Goal: Task Accomplishment & Management: Manage account settings

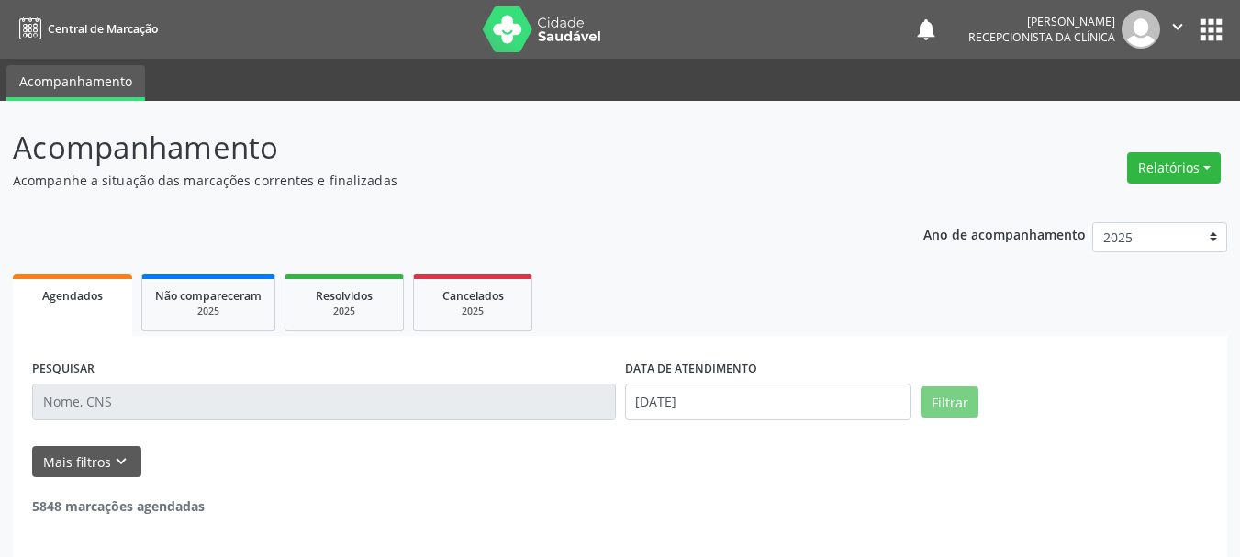
click at [109, 401] on input "text" at bounding box center [324, 402] width 584 height 37
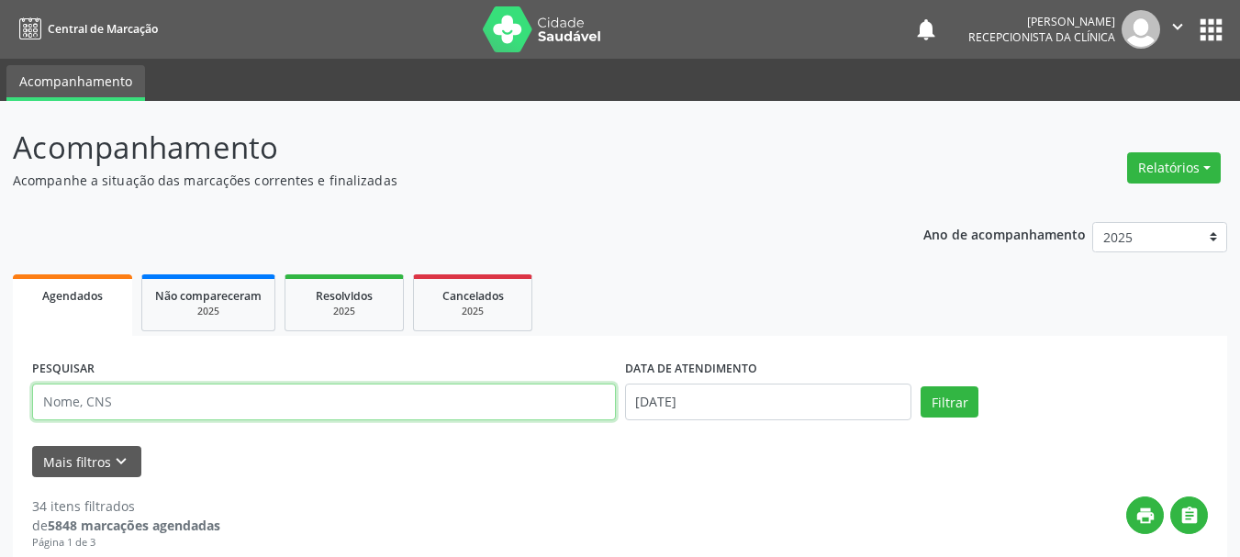
click at [108, 411] on input "text" at bounding box center [324, 402] width 584 height 37
click at [109, 411] on input "text" at bounding box center [324, 402] width 584 height 37
click at [106, 405] on input "text" at bounding box center [324, 402] width 584 height 37
click at [921, 386] on button "Filtrar" at bounding box center [950, 401] width 58 height 31
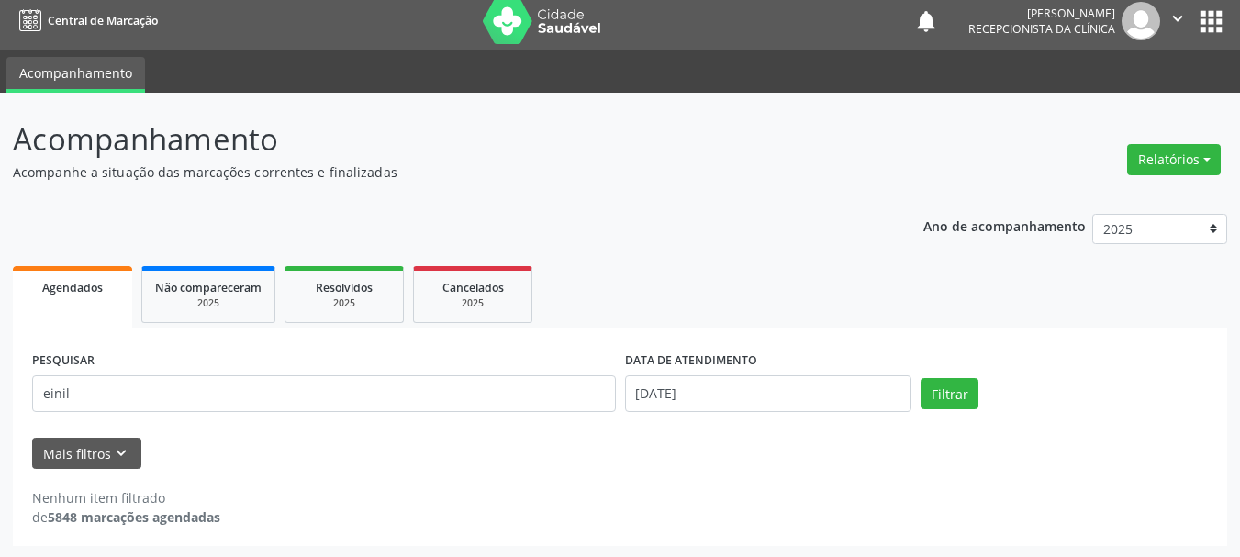
scroll to position [10, 0]
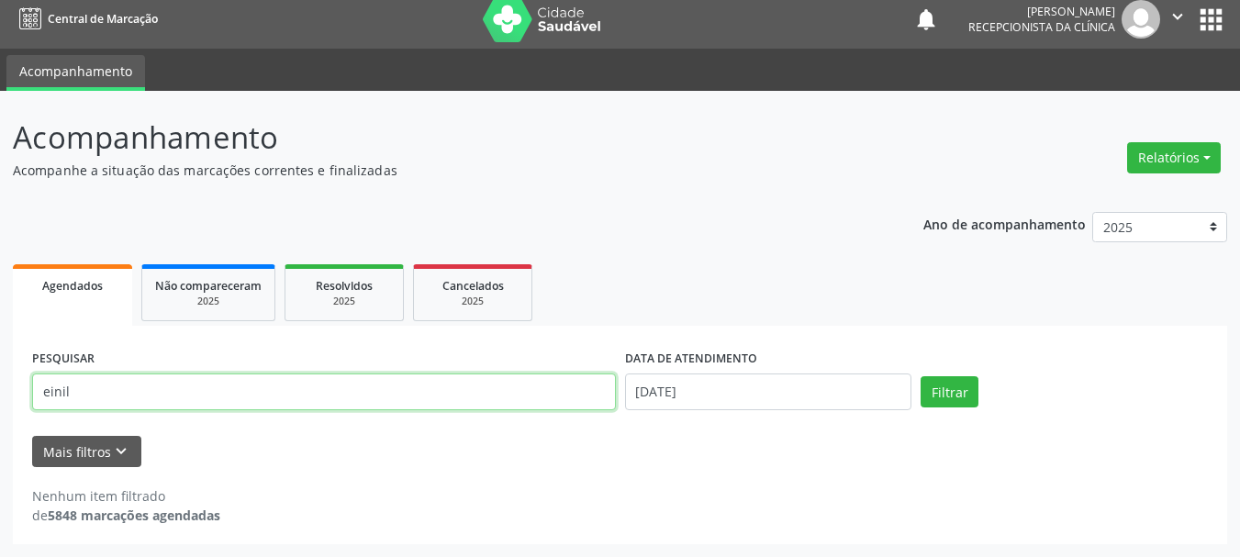
drag, startPoint x: 111, startPoint y: 388, endPoint x: 0, endPoint y: 480, distance: 144.1
click at [0, 472] on div "Acompanhamento Acompanhe a situação das marcações correntes e finalizadas Relat…" at bounding box center [620, 324] width 1240 height 466
type input "eunil"
click at [921, 376] on button "Filtrar" at bounding box center [950, 391] width 58 height 31
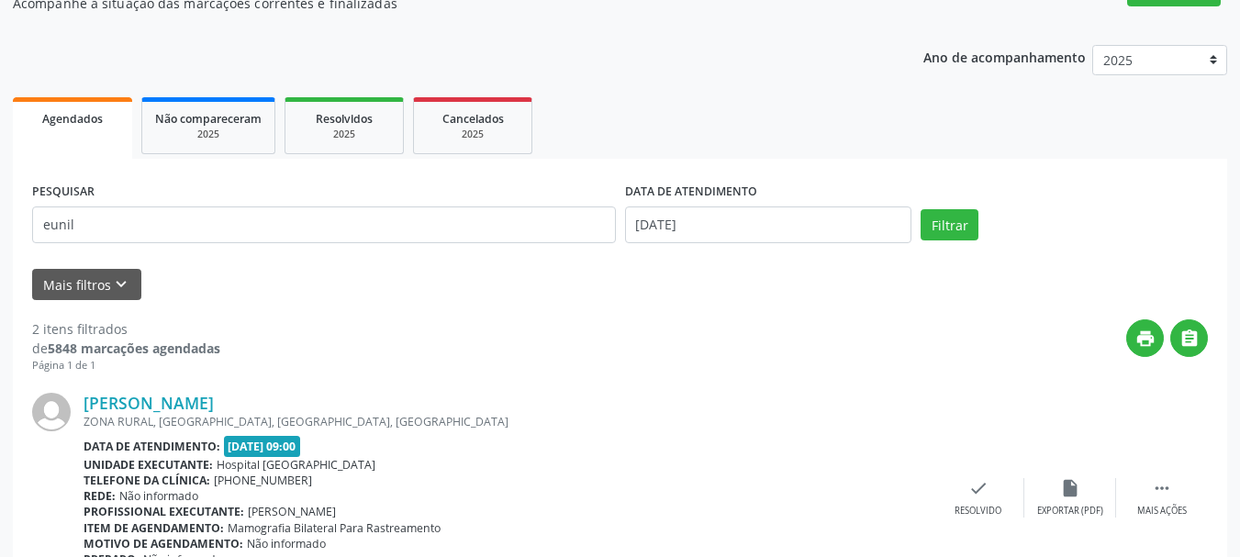
scroll to position [345, 0]
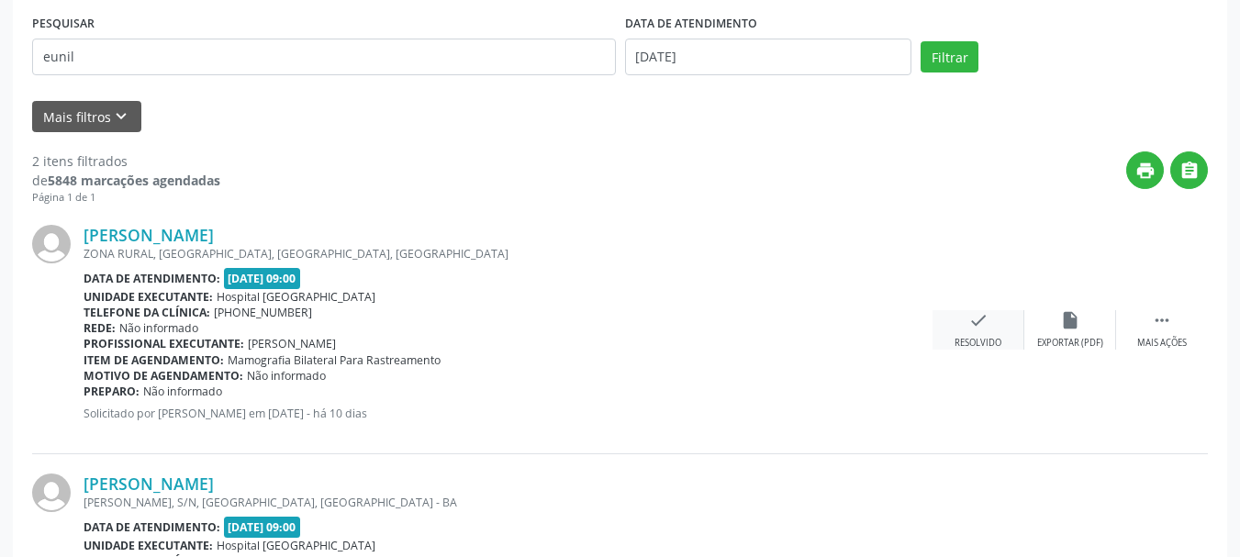
click at [1011, 336] on div "check Resolvido" at bounding box center [979, 329] width 92 height 39
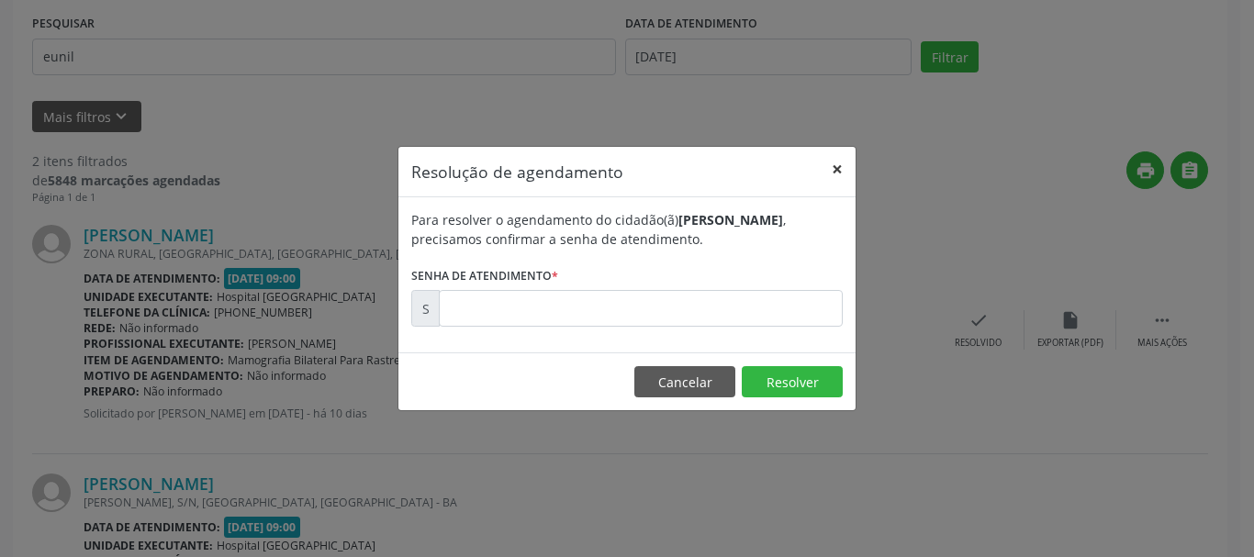
drag, startPoint x: 833, startPoint y: 162, endPoint x: 838, endPoint y: 173, distance: 11.9
click at [835, 163] on button "×" at bounding box center [837, 169] width 37 height 45
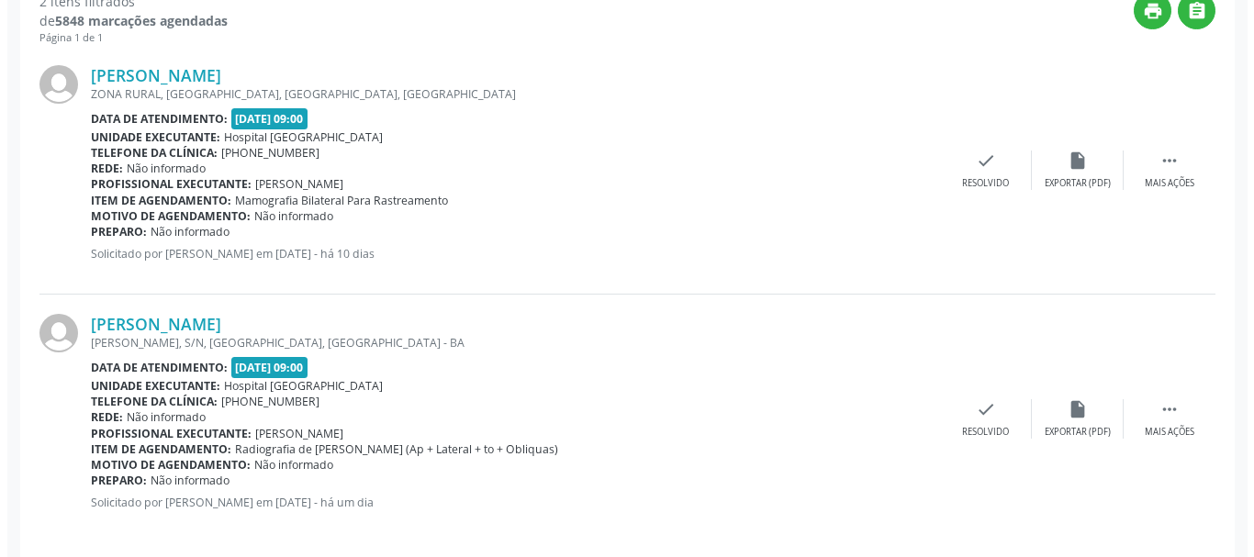
scroll to position [522, 0]
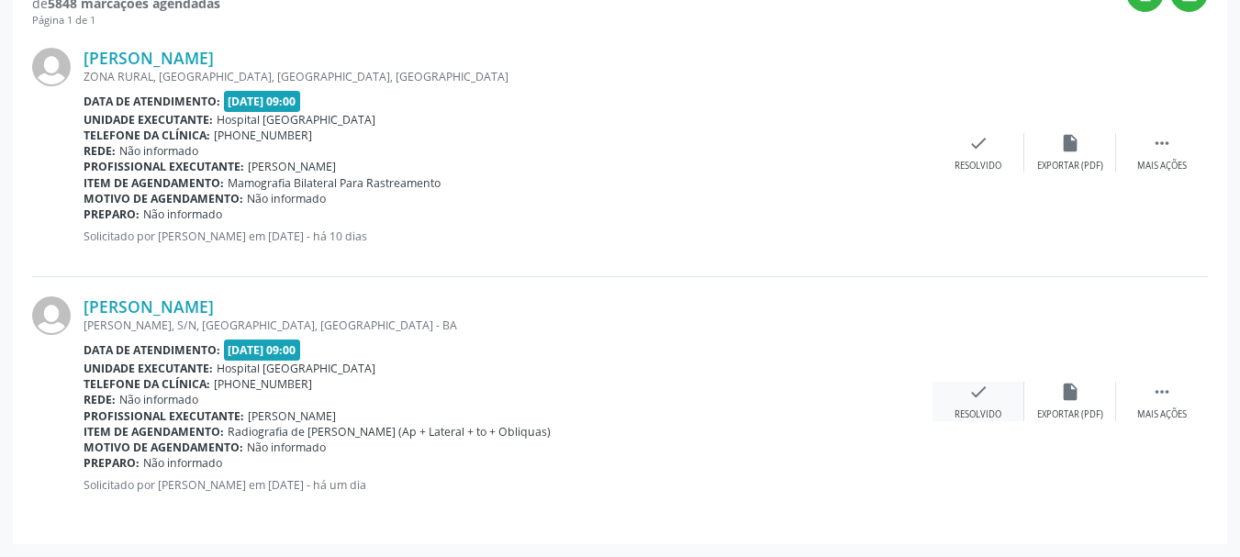
click at [980, 404] on div "check Resolvido" at bounding box center [979, 401] width 92 height 39
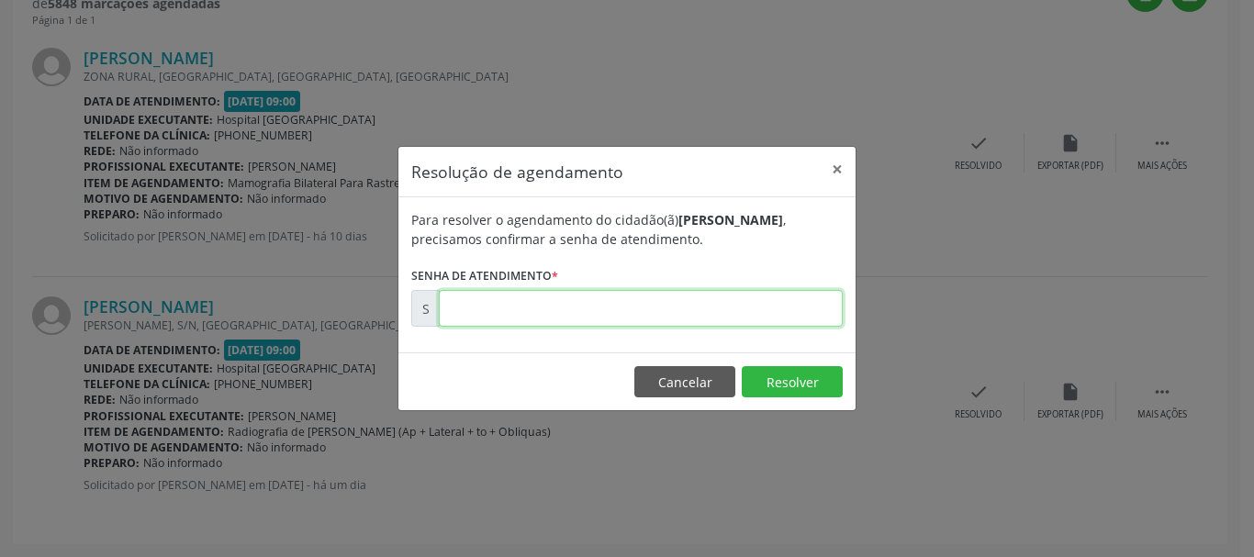
drag, startPoint x: 669, startPoint y: 317, endPoint x: 717, endPoint y: 297, distance: 51.5
click at [669, 317] on input "text" at bounding box center [641, 308] width 404 height 37
type input "00171495"
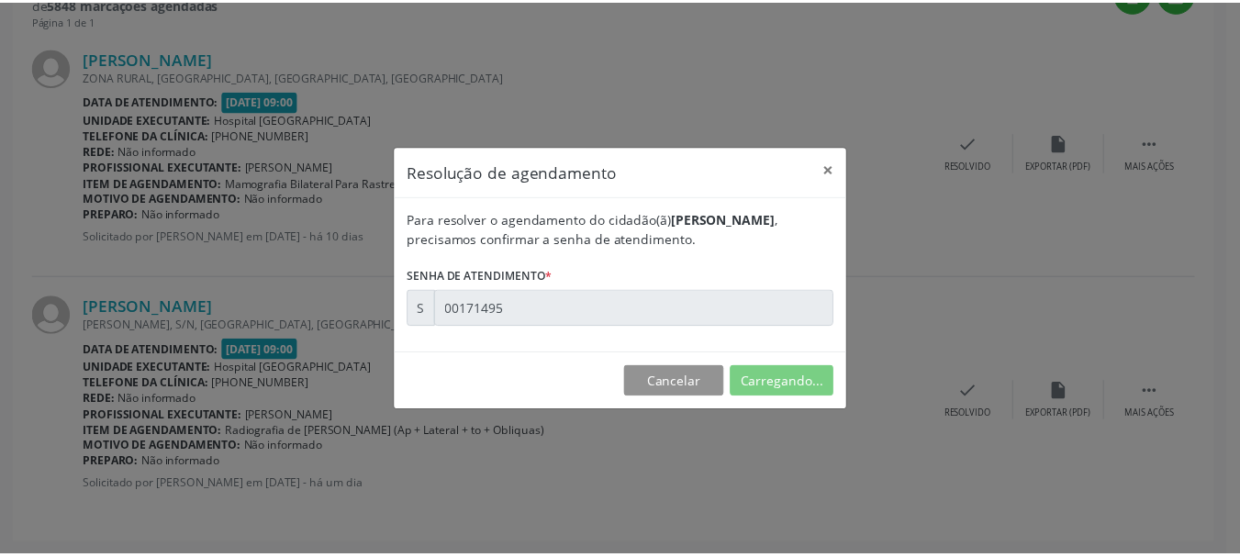
scroll to position [50, 0]
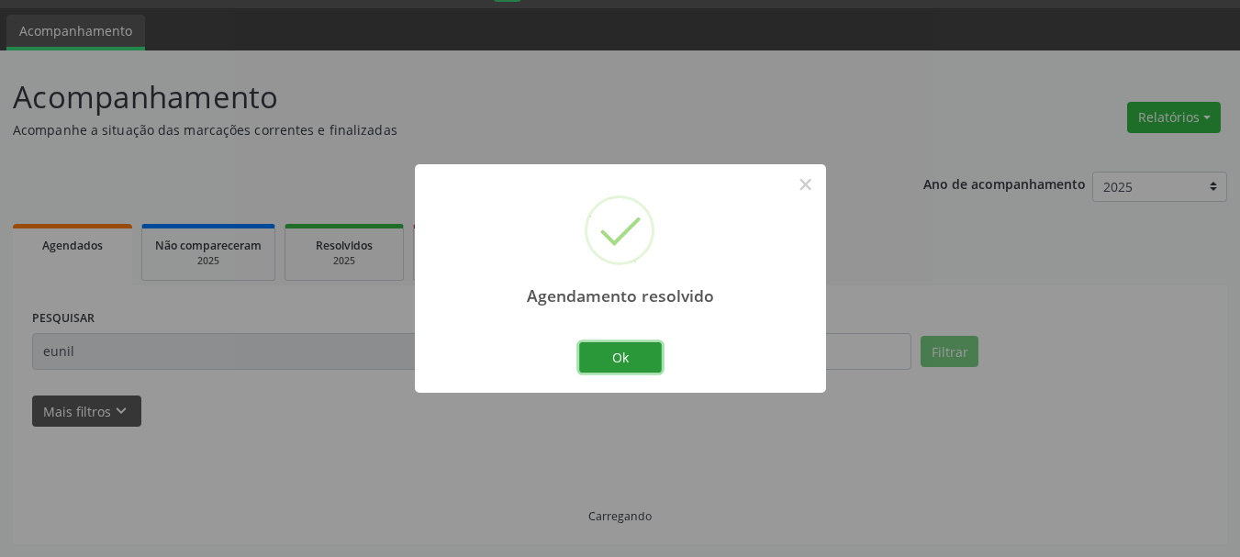
drag, startPoint x: 653, startPoint y: 356, endPoint x: 649, endPoint y: 370, distance: 14.5
click at [654, 358] on button "Ok" at bounding box center [620, 357] width 83 height 31
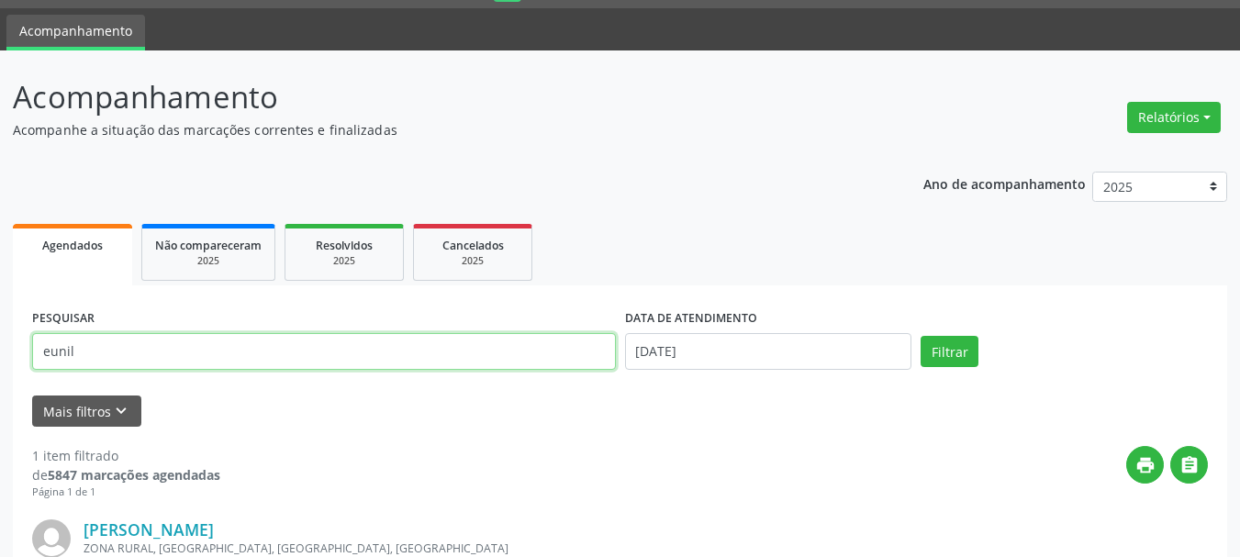
drag, startPoint x: 154, startPoint y: 352, endPoint x: 0, endPoint y: 379, distance: 156.5
click at [0, 379] on div "Acompanhamento Acompanhe a situação das marcações correntes e finalizadas Relat…" at bounding box center [620, 415] width 1240 height 730
type input "[PERSON_NAME]"
click at [921, 336] on button "Filtrar" at bounding box center [950, 351] width 58 height 31
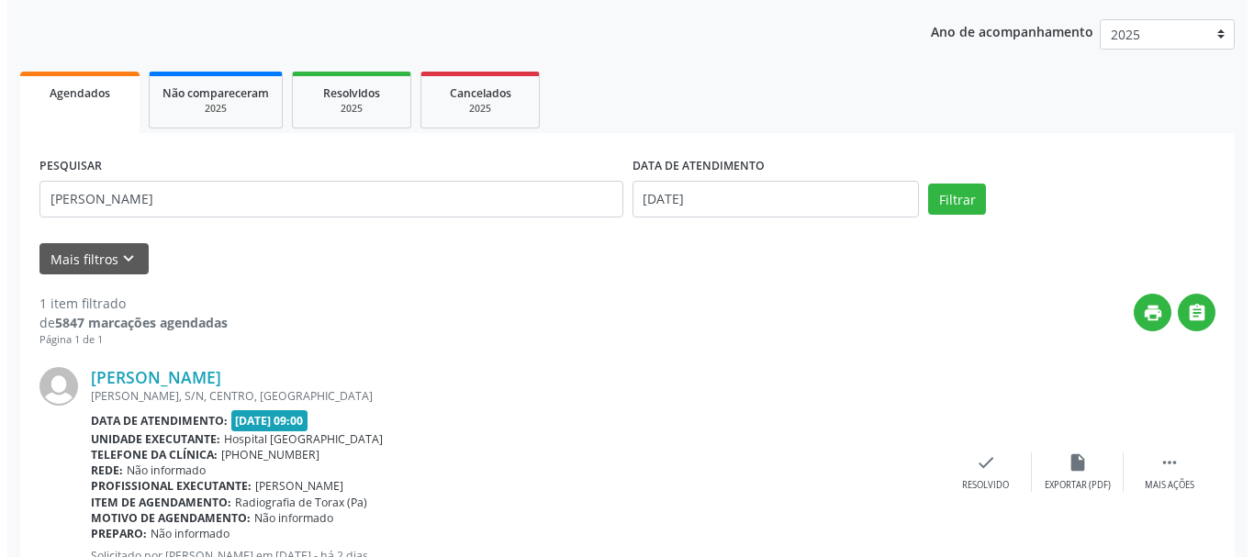
scroll to position [274, 0]
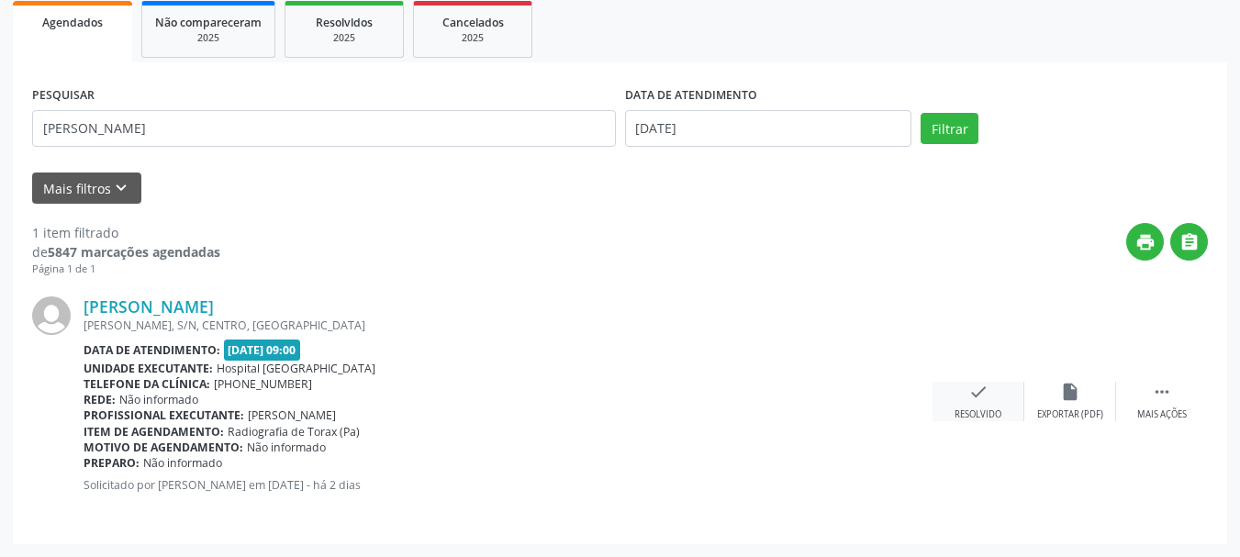
click at [974, 400] on icon "check" at bounding box center [978, 392] width 20 height 20
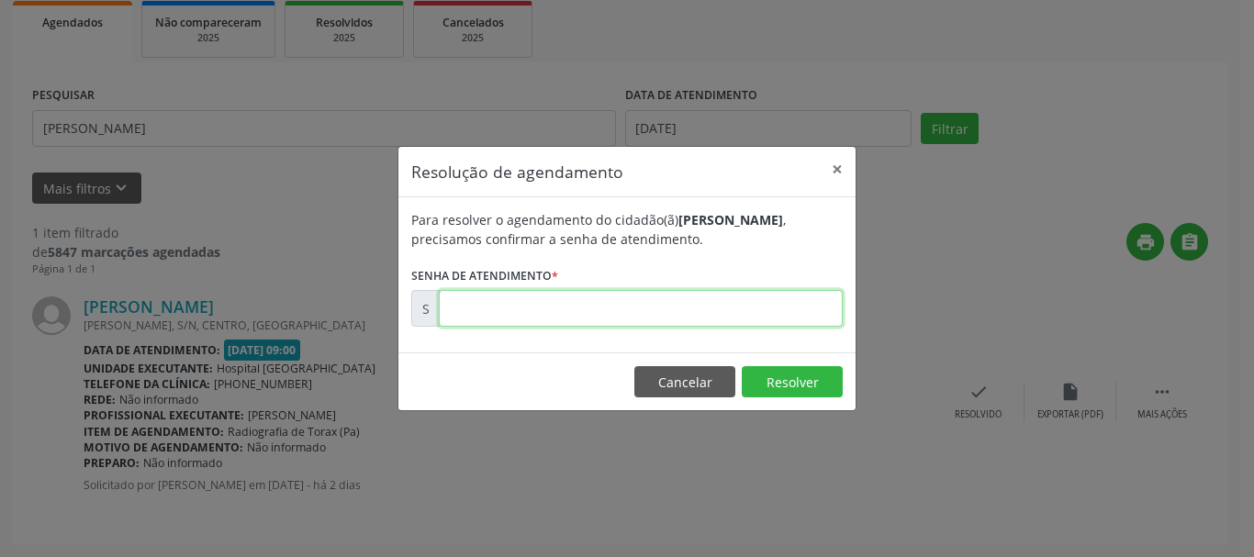
drag, startPoint x: 613, startPoint y: 309, endPoint x: 660, endPoint y: 292, distance: 50.0
click at [623, 309] on input "text" at bounding box center [641, 308] width 404 height 37
type input "00171363"
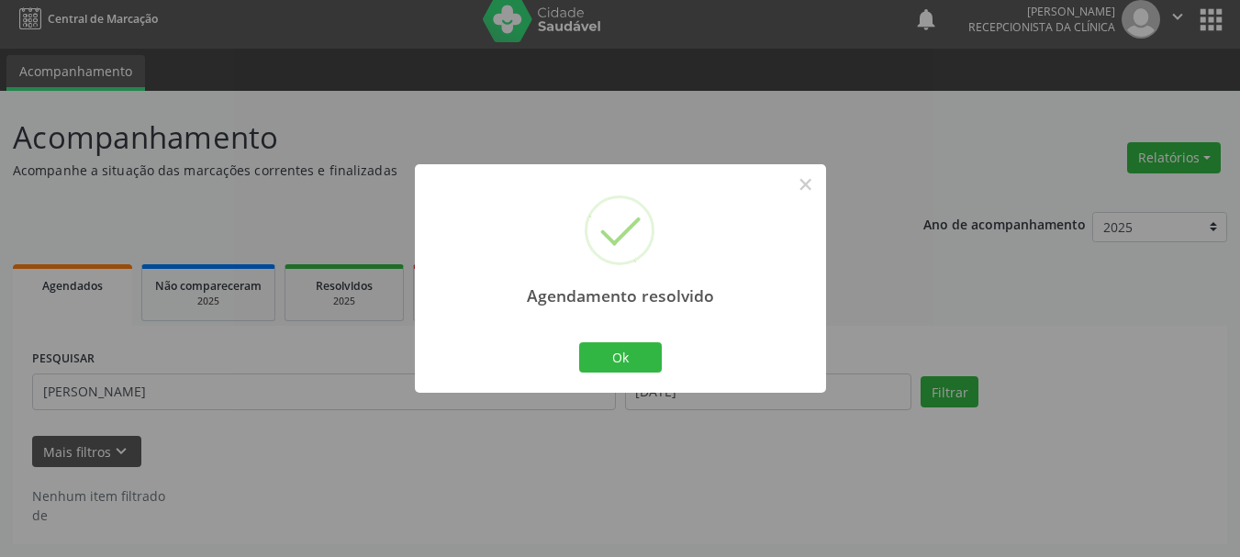
scroll to position [10, 0]
drag, startPoint x: 609, startPoint y: 354, endPoint x: 122, endPoint y: 344, distance: 486.6
click at [608, 354] on button "Ok" at bounding box center [620, 357] width 83 height 31
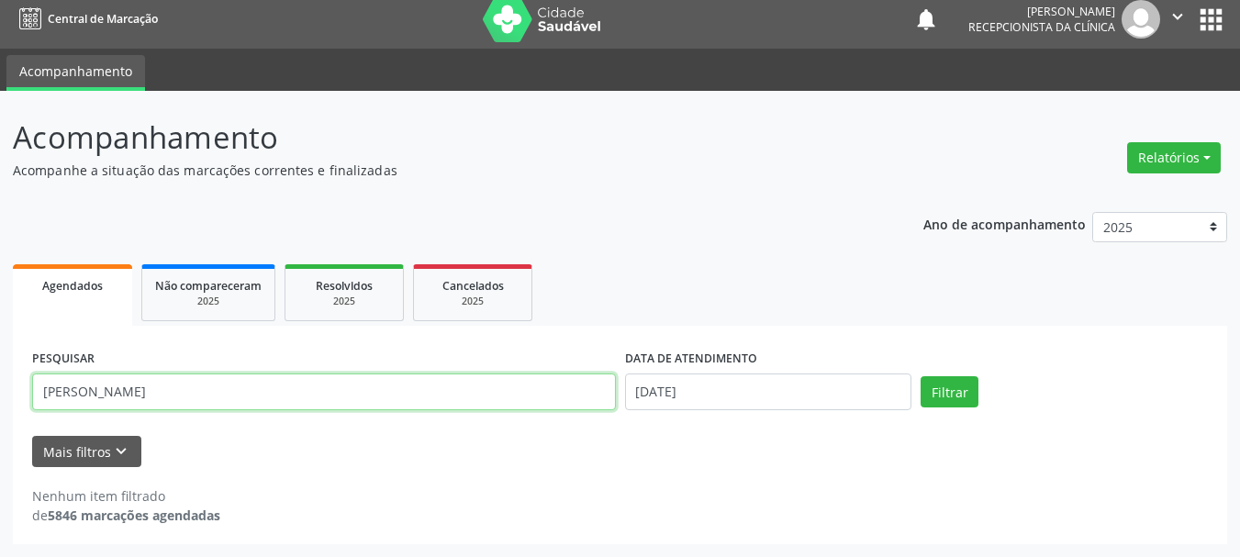
drag, startPoint x: 130, startPoint y: 400, endPoint x: 28, endPoint y: 346, distance: 116.2
click at [0, 409] on div "Acompanhamento Acompanhe a situação das marcações correntes e finalizadas Relat…" at bounding box center [620, 324] width 1240 height 466
click at [921, 376] on button "Filtrar" at bounding box center [950, 391] width 58 height 31
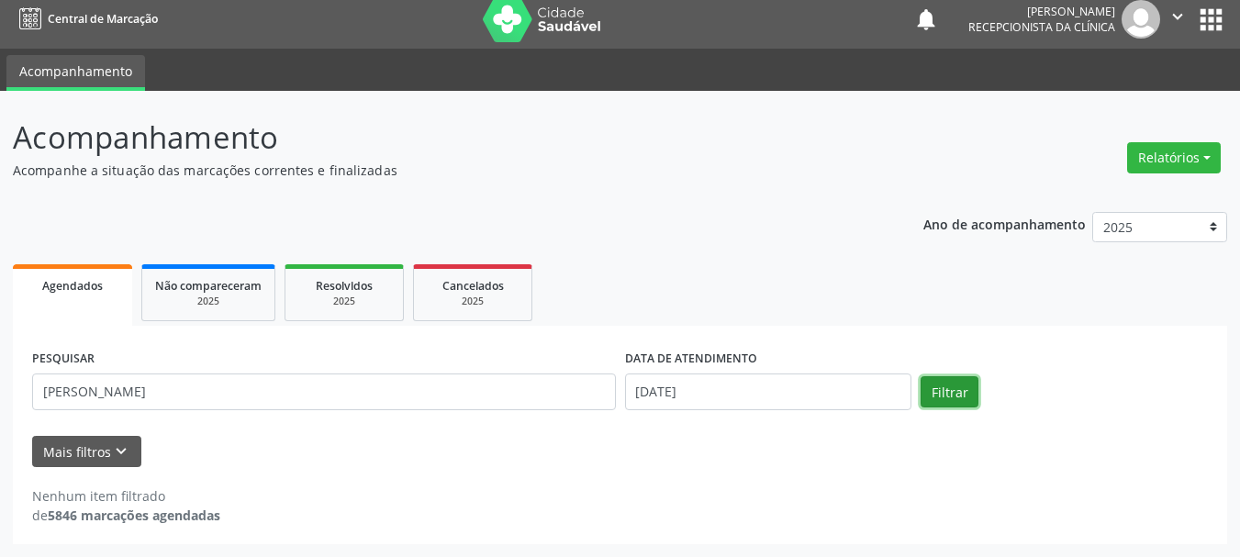
click at [946, 390] on button "Filtrar" at bounding box center [950, 391] width 58 height 31
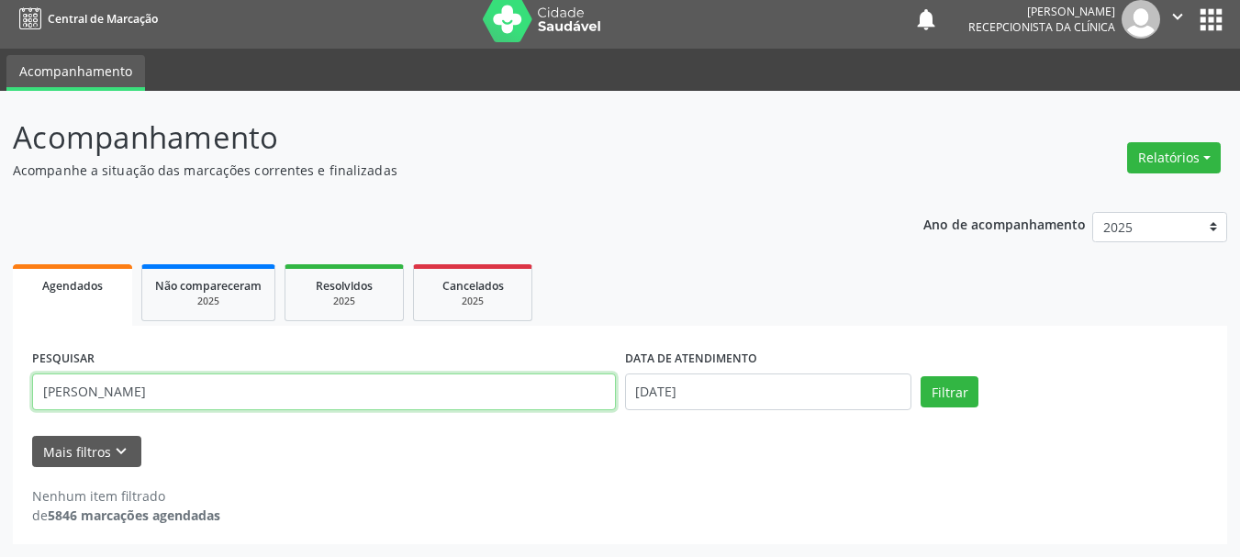
drag, startPoint x: 212, startPoint y: 392, endPoint x: 25, endPoint y: 374, distance: 188.0
click at [0, 374] on div "Acompanhamento Acompanhe a situação das marcações correntes e finalizadas Relat…" at bounding box center [620, 324] width 1240 height 466
click at [921, 376] on button "Filtrar" at bounding box center [950, 391] width 58 height 31
drag, startPoint x: 130, startPoint y: 387, endPoint x: 6, endPoint y: 318, distance: 142.2
click at [0, 313] on div "Acompanhamento Acompanhe a situação das marcações correntes e finalizadas Relat…" at bounding box center [620, 324] width 1240 height 466
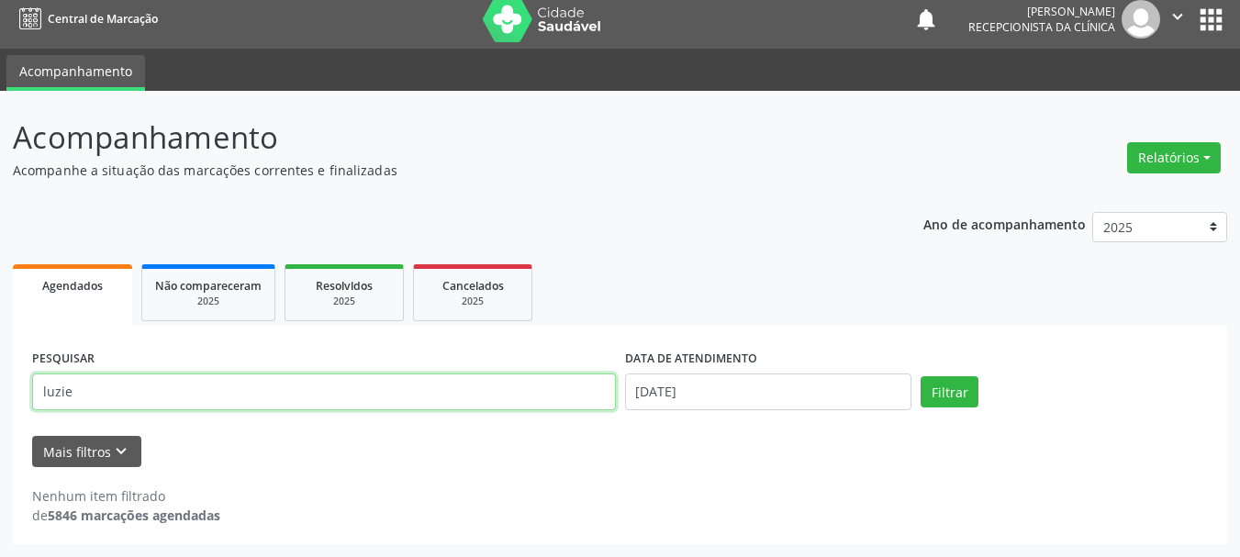
type input "luzie"
click at [921, 376] on button "Filtrar" at bounding box center [950, 391] width 58 height 31
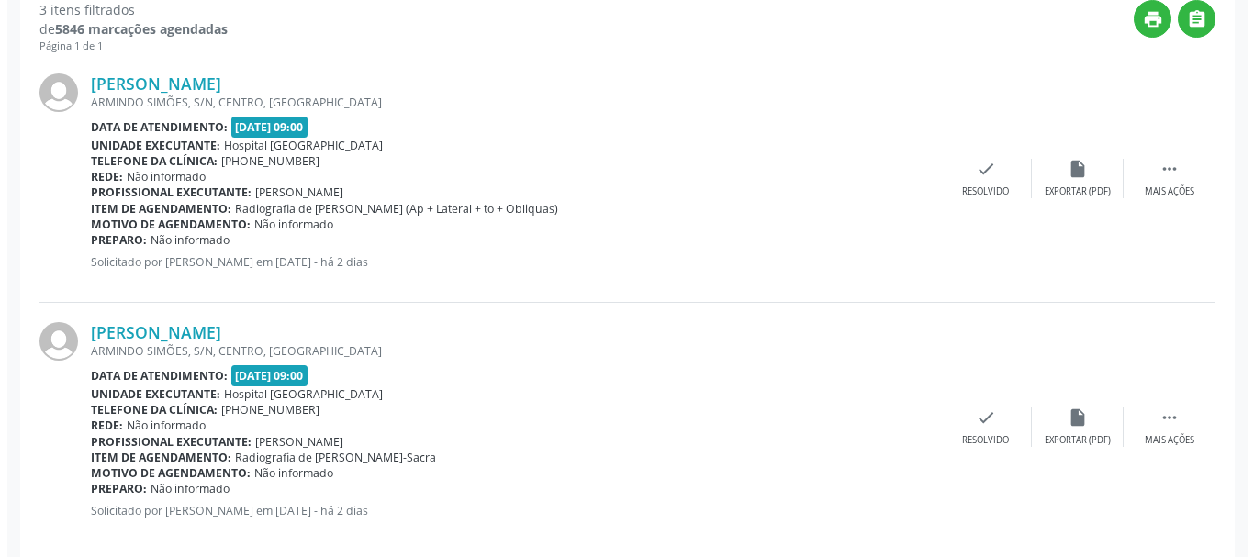
scroll to position [529, 0]
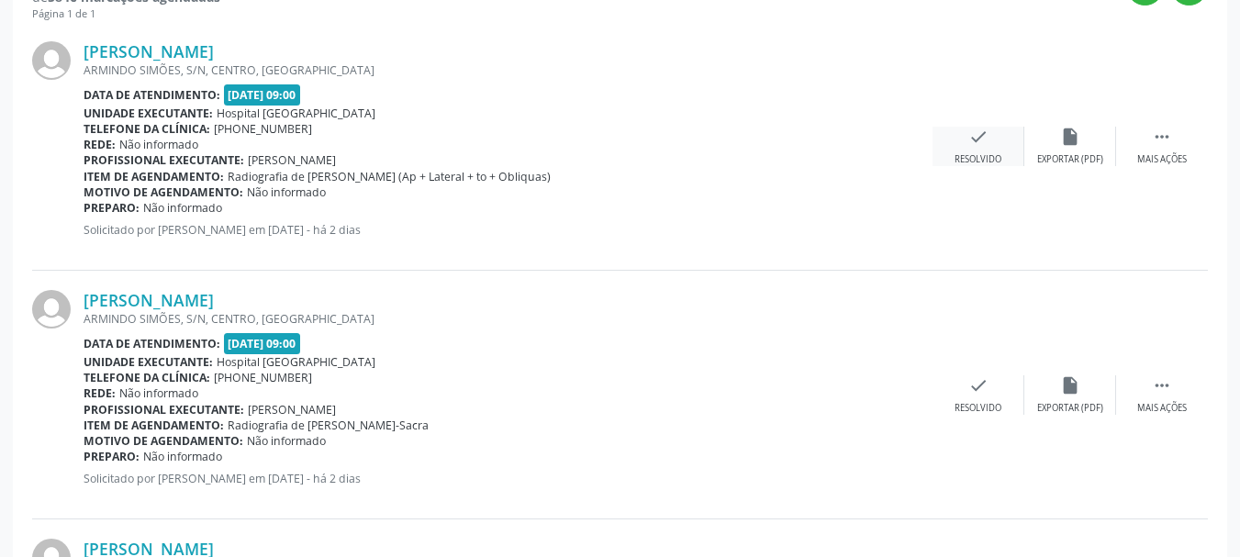
click at [960, 162] on div "Resolvido" at bounding box center [978, 159] width 47 height 13
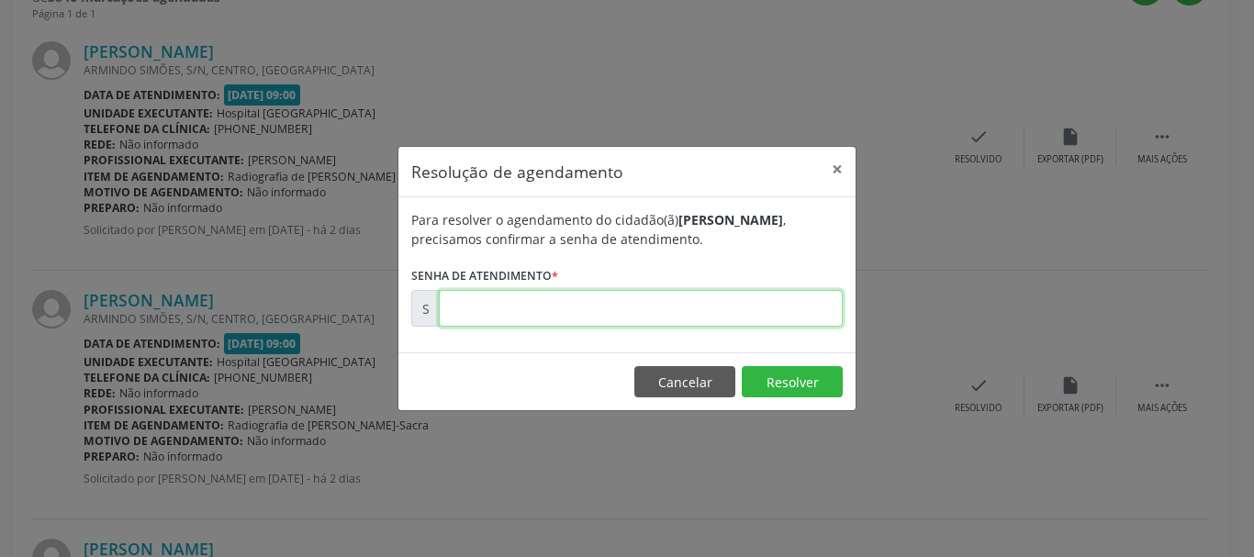
drag, startPoint x: 558, startPoint y: 310, endPoint x: 528, endPoint y: 317, distance: 31.0
click at [558, 314] on input "text" at bounding box center [641, 308] width 404 height 37
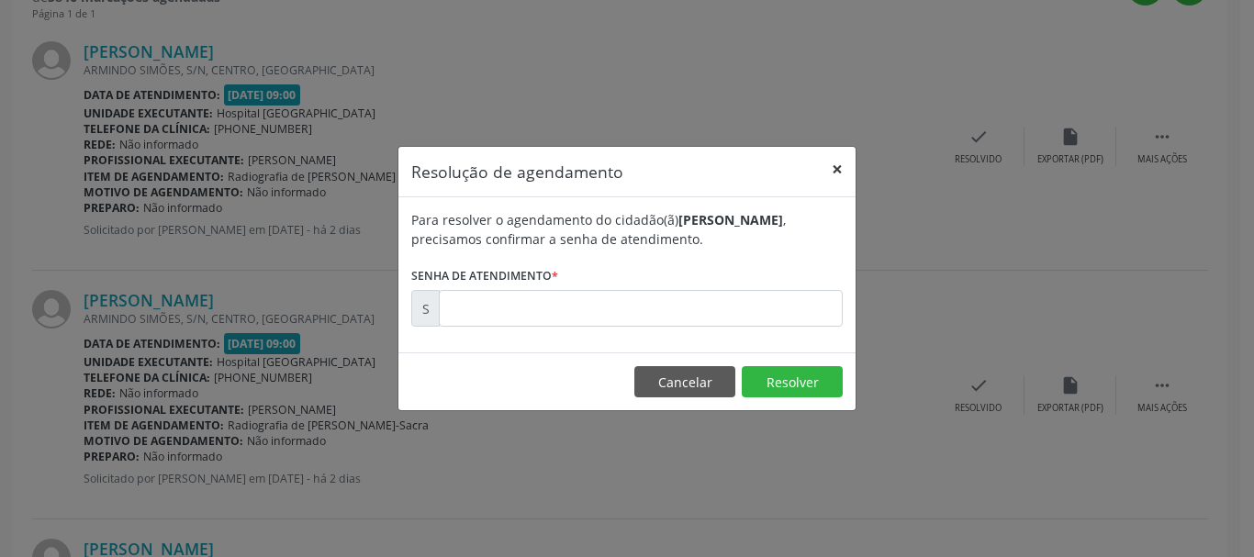
drag, startPoint x: 836, startPoint y: 166, endPoint x: 978, endPoint y: 149, distance: 143.3
click at [837, 166] on button "×" at bounding box center [837, 169] width 37 height 45
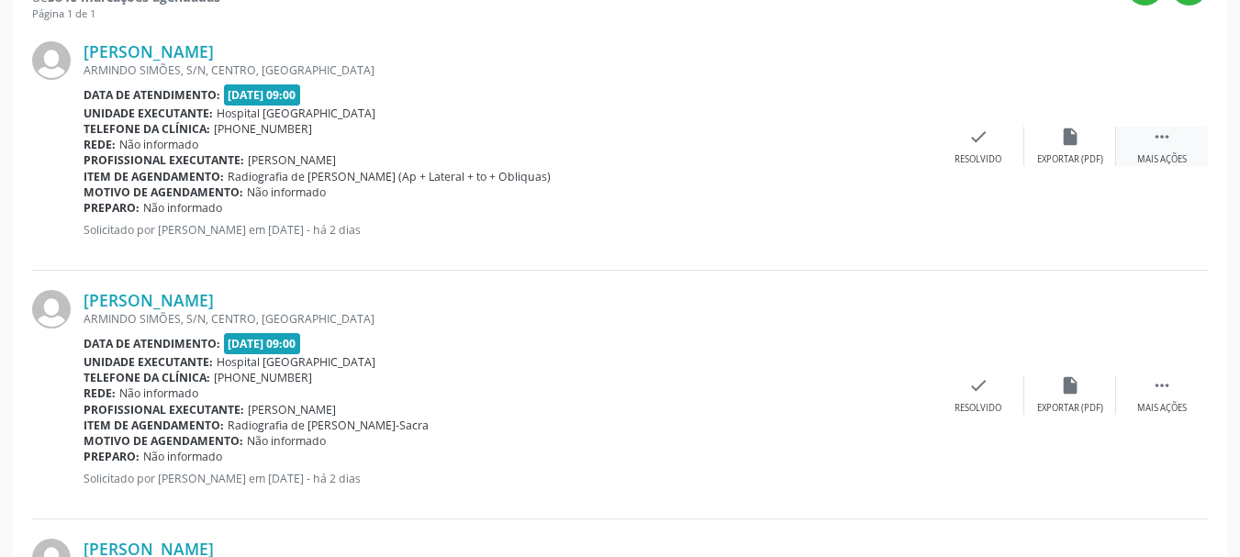
click at [1174, 131] on div " Mais ações" at bounding box center [1162, 146] width 92 height 39
click at [884, 149] on div "print Imprimir" at bounding box center [887, 146] width 92 height 39
click at [1063, 393] on icon "insert_drive_file" at bounding box center [1070, 385] width 20 height 20
click at [1150, 385] on div " Mais ações" at bounding box center [1162, 394] width 92 height 39
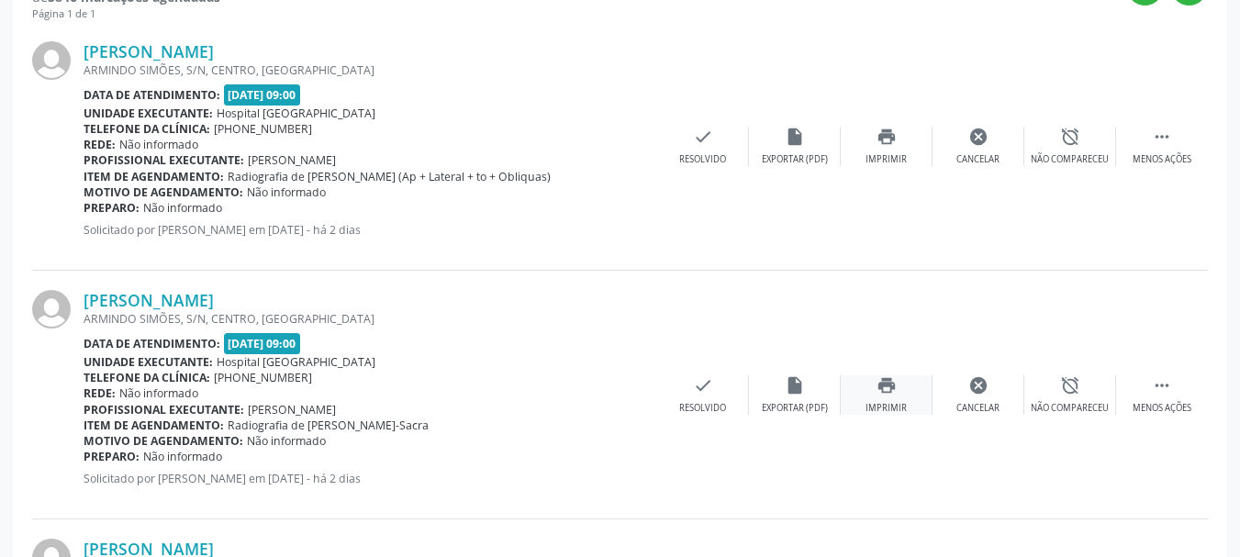
click at [894, 396] on div "print Imprimir" at bounding box center [887, 394] width 92 height 39
click at [697, 145] on icon "check" at bounding box center [703, 137] width 20 height 20
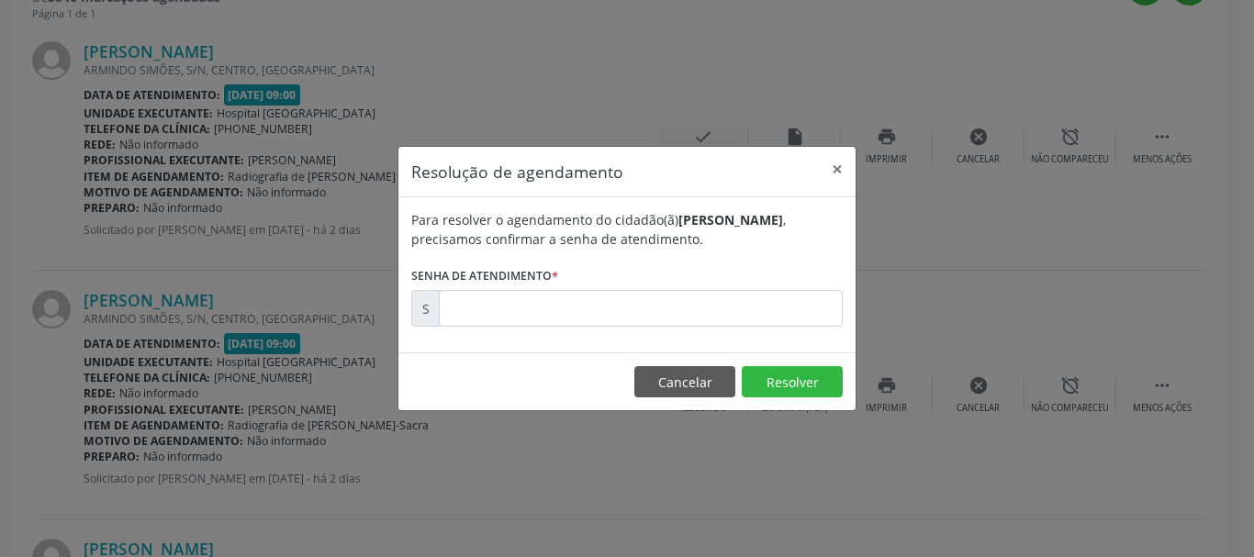
click at [697, 145] on div "Resolução de agendamento × Para resolver o agendamento do cidadão(ã) [PERSON_NA…" at bounding box center [627, 278] width 1254 height 557
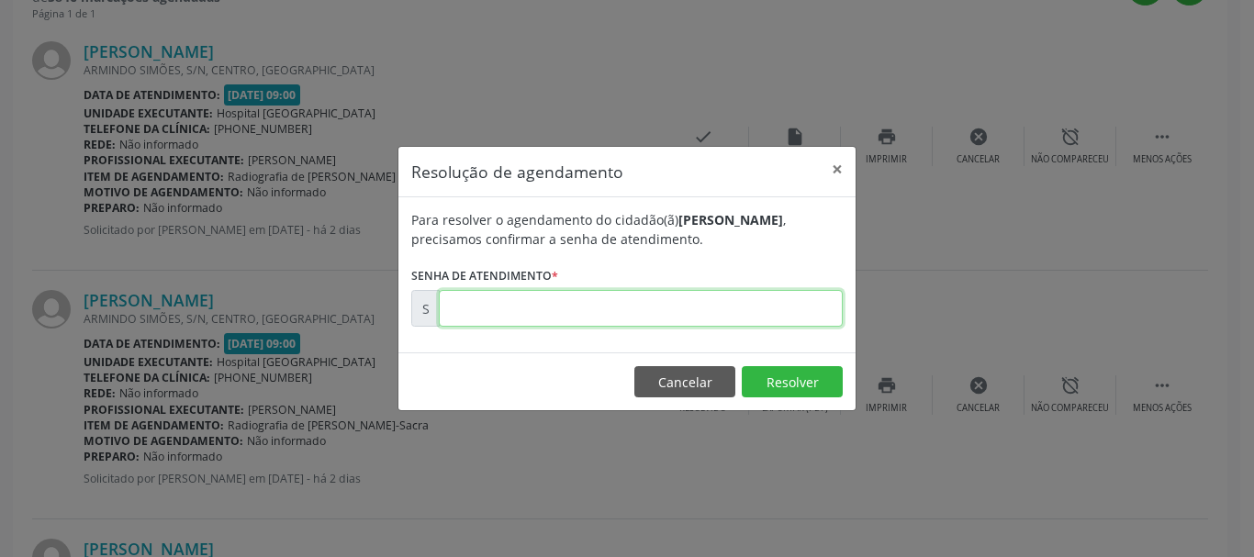
click at [561, 309] on input "text" at bounding box center [641, 308] width 404 height 37
type input "00171360"
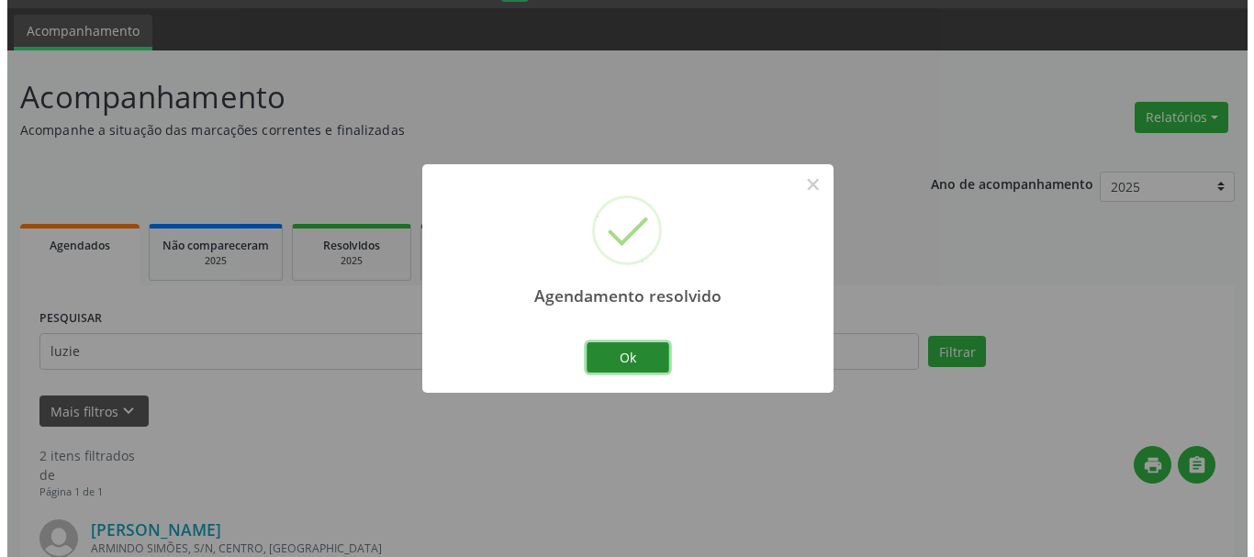
scroll to position [522, 0]
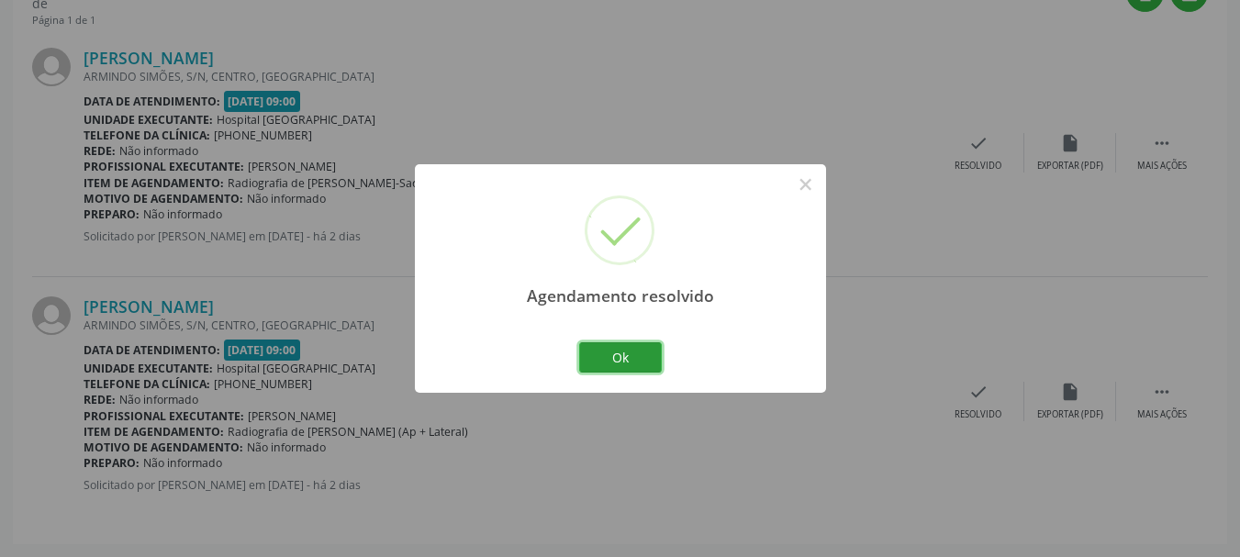
click at [647, 357] on button "Ok" at bounding box center [620, 357] width 83 height 31
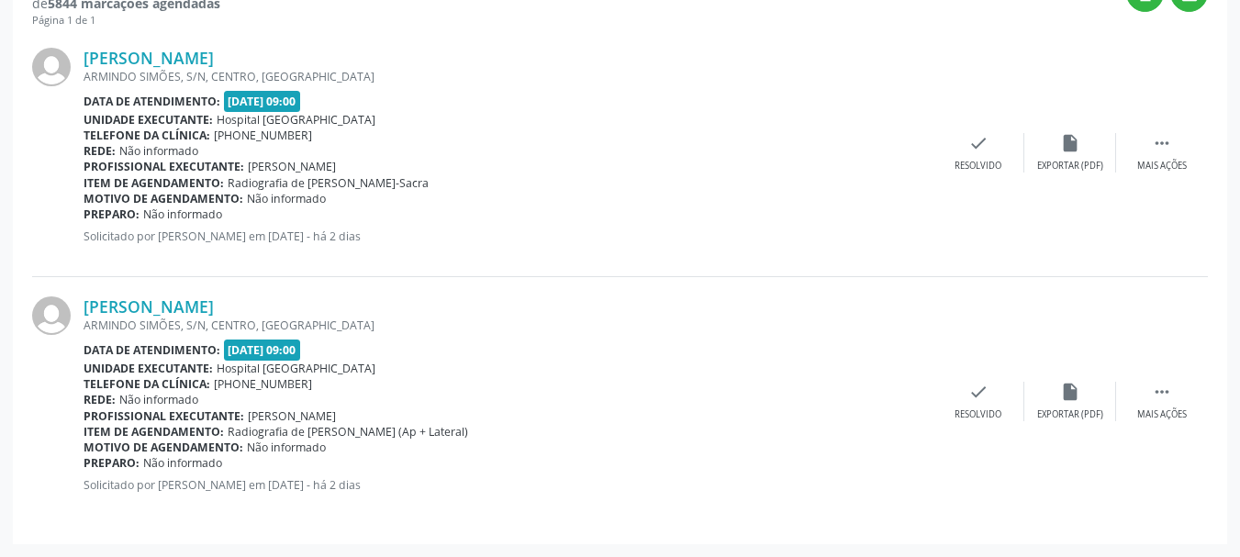
click at [1037, 109] on div "[PERSON_NAME] [PERSON_NAME], S/N, CENTRO, [GEOGRAPHIC_DATA] Data de atendimento…" at bounding box center [620, 152] width 1176 height 249
click at [982, 151] on icon "check" at bounding box center [978, 143] width 20 height 20
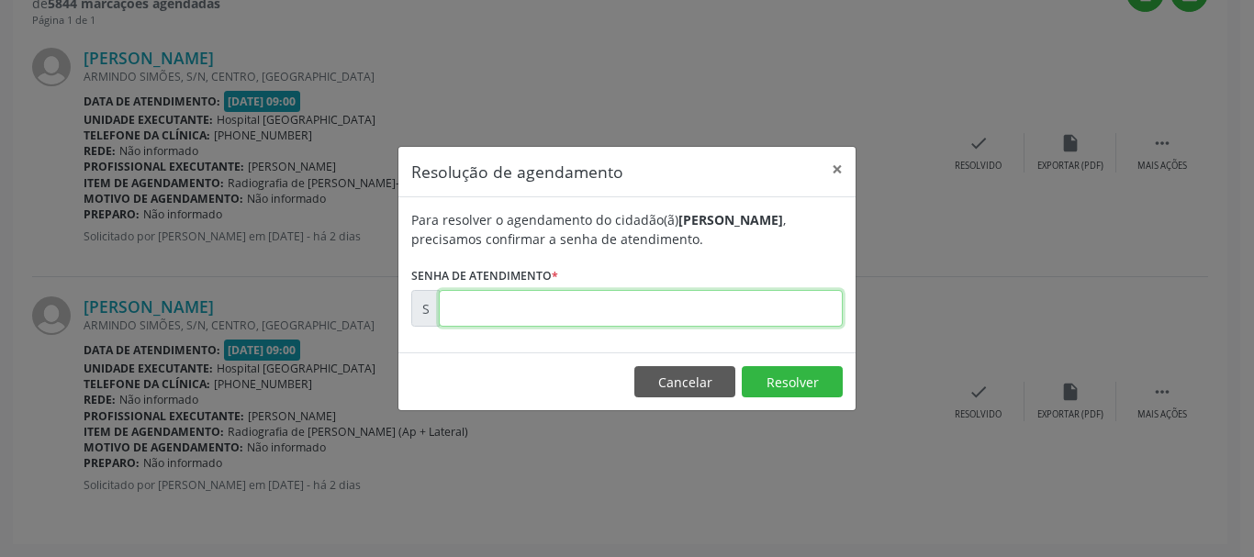
click at [753, 309] on input "text" at bounding box center [641, 308] width 404 height 37
type input "00171361"
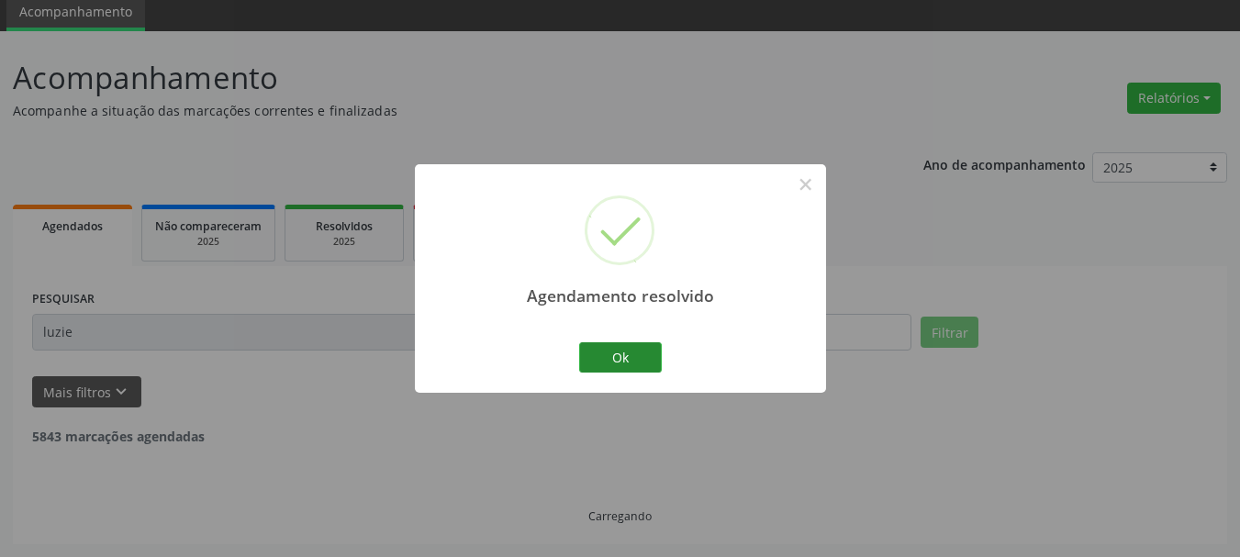
click at [607, 373] on div "Ok Cancel" at bounding box center [620, 357] width 91 height 39
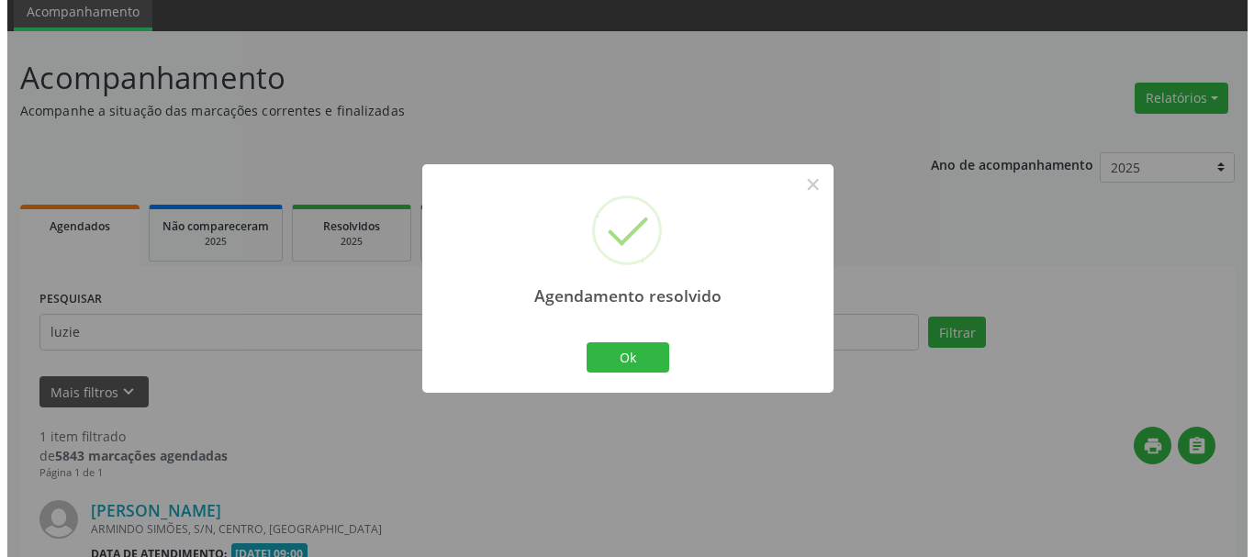
scroll to position [274, 0]
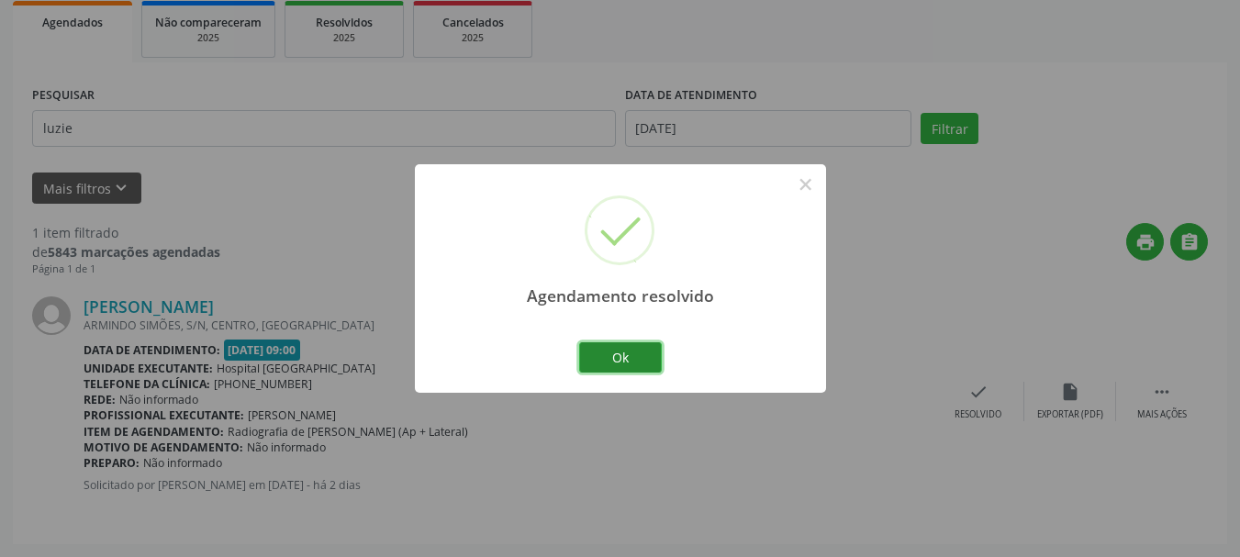
drag, startPoint x: 617, startPoint y: 347, endPoint x: 634, endPoint y: 354, distance: 18.9
click at [618, 348] on button "Ok" at bounding box center [620, 357] width 83 height 31
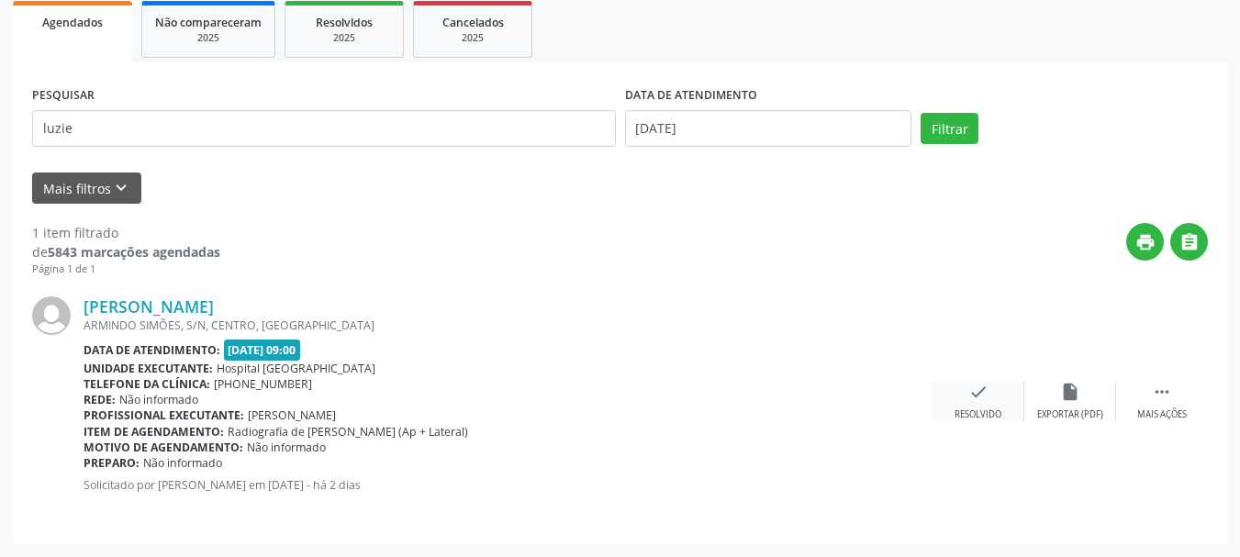
click at [953, 411] on div "check Resolvido" at bounding box center [979, 401] width 92 height 39
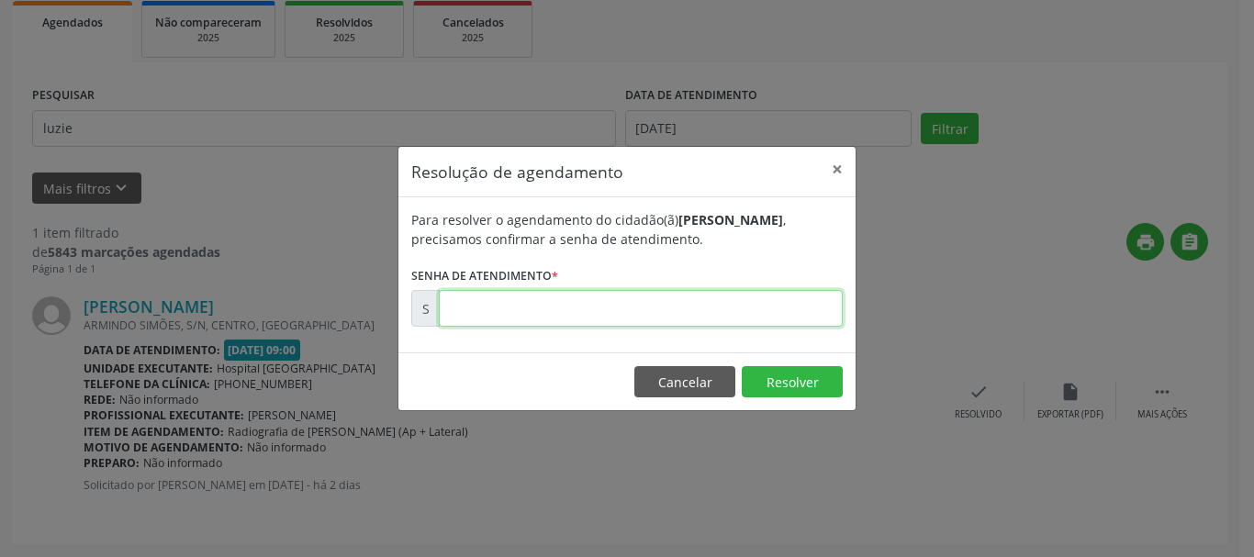
drag, startPoint x: 761, startPoint y: 309, endPoint x: 776, endPoint y: 275, distance: 37.0
click at [761, 309] on input "text" at bounding box center [641, 308] width 404 height 37
type input "00171362"
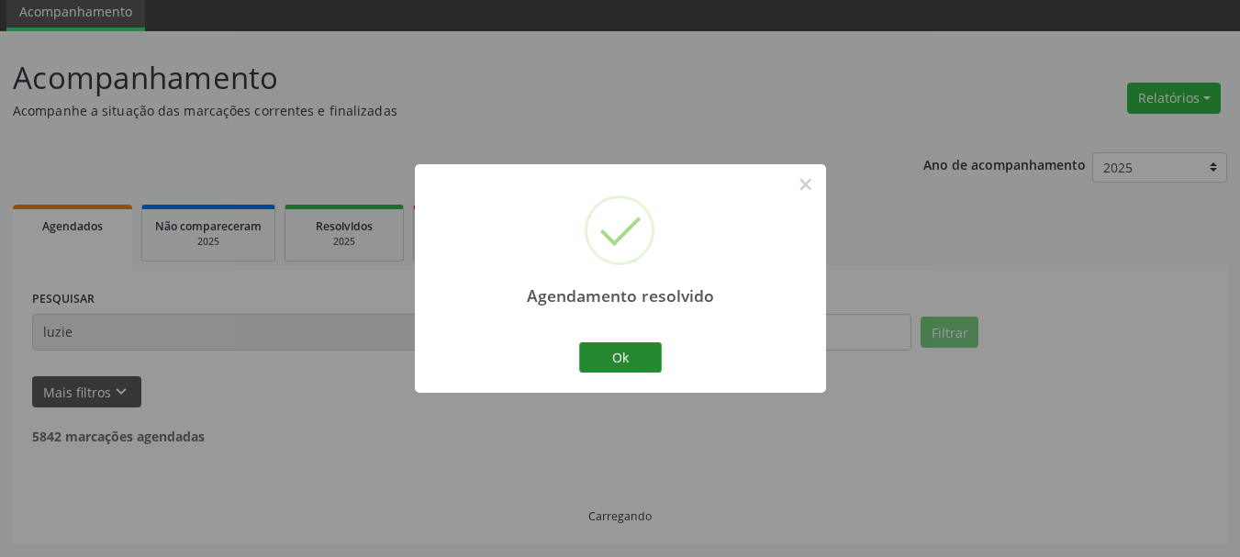
scroll to position [10, 0]
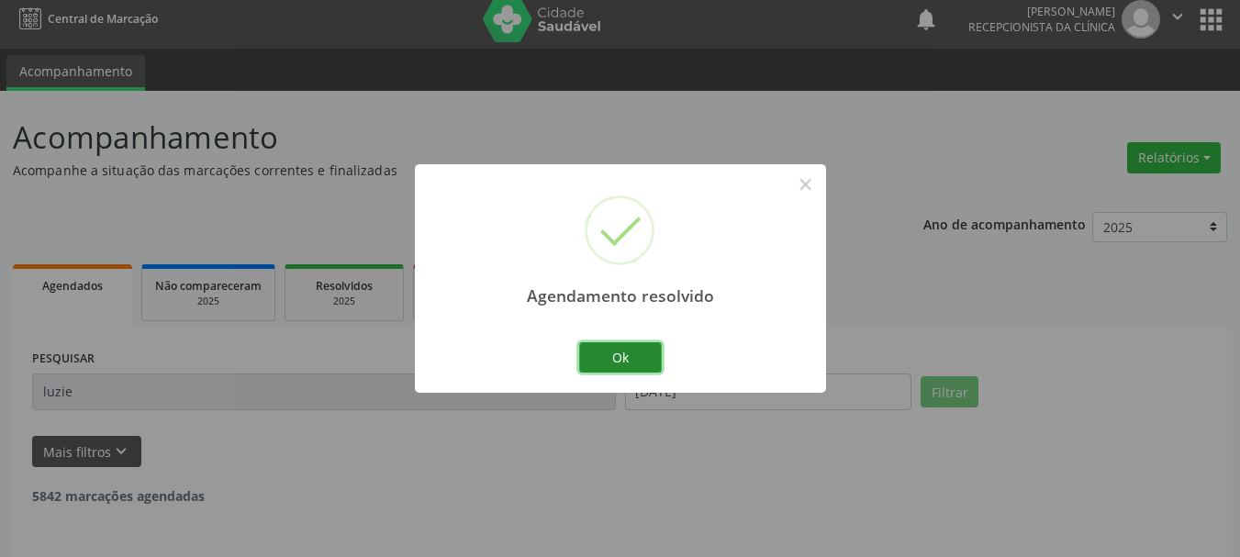
drag, startPoint x: 634, startPoint y: 348, endPoint x: 634, endPoint y: 362, distance: 13.8
click at [635, 350] on button "Ok" at bounding box center [620, 357] width 83 height 31
